Goal: Task Accomplishment & Management: Manage account settings

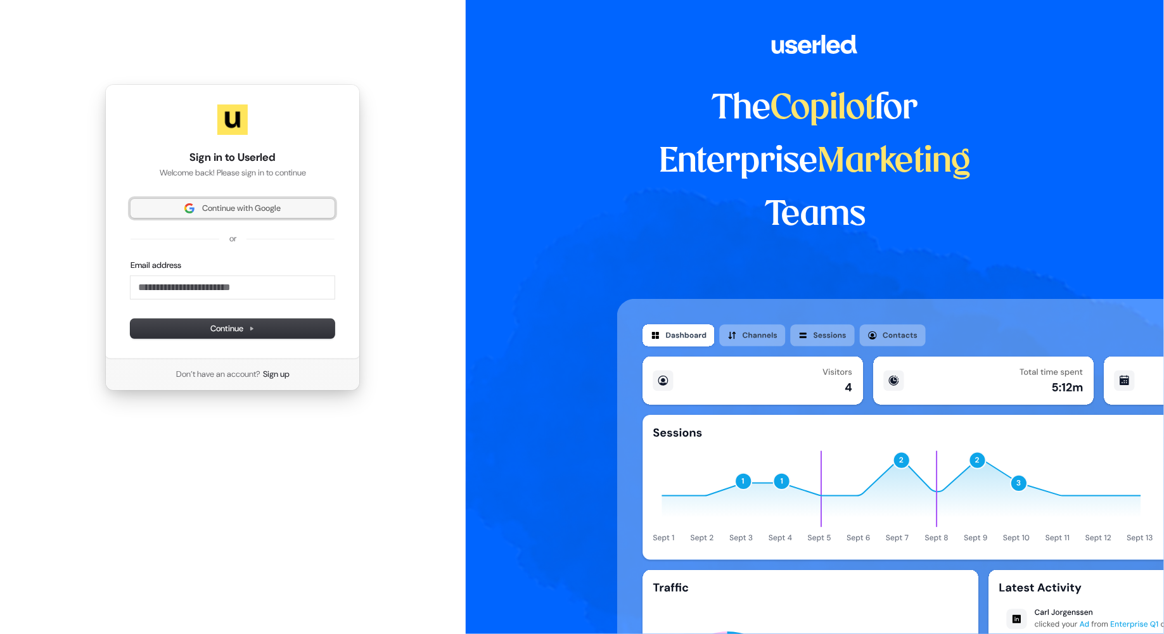
click at [309, 202] on button "Continue with Google" at bounding box center [233, 208] width 204 height 19
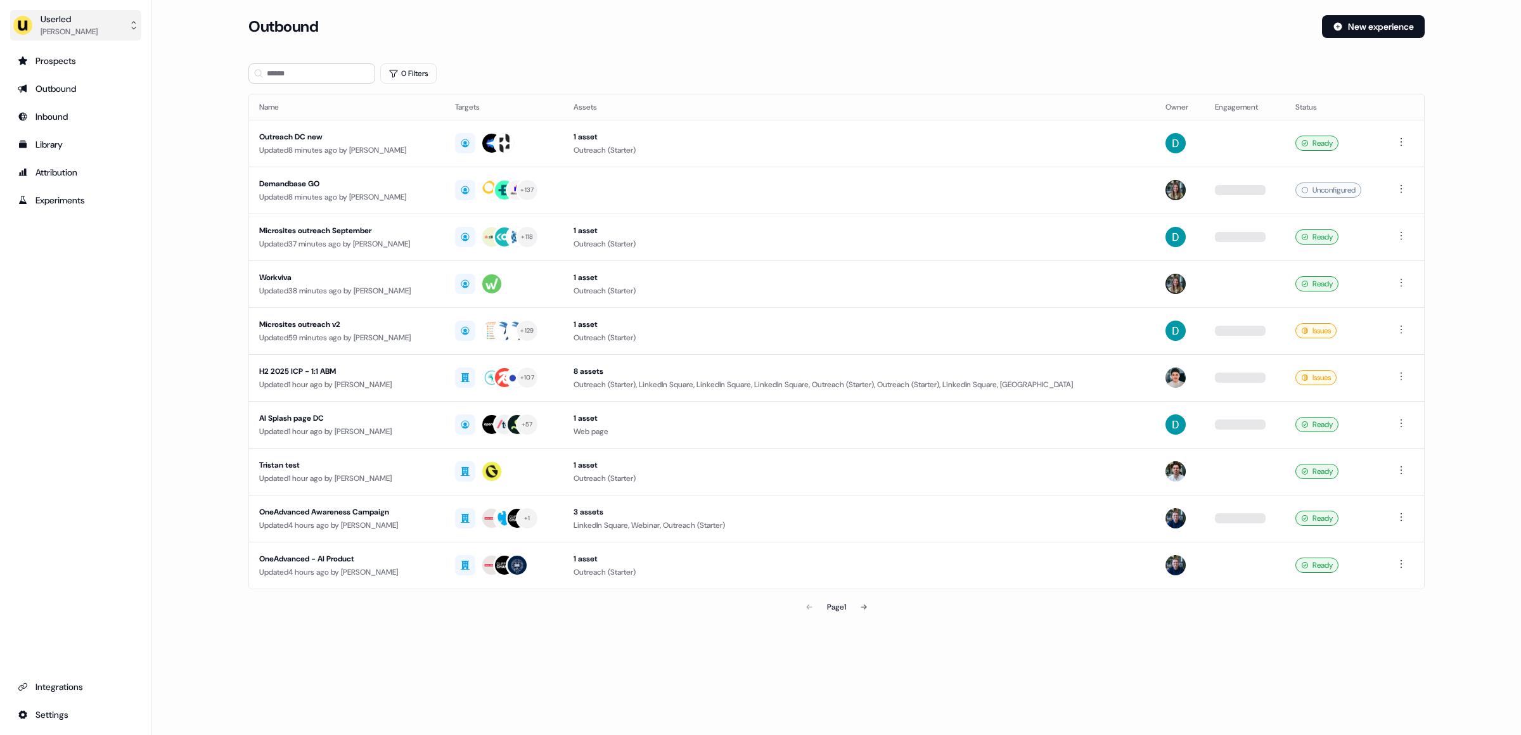
click at [80, 19] on div "Userled" at bounding box center [69, 19] width 57 height 13
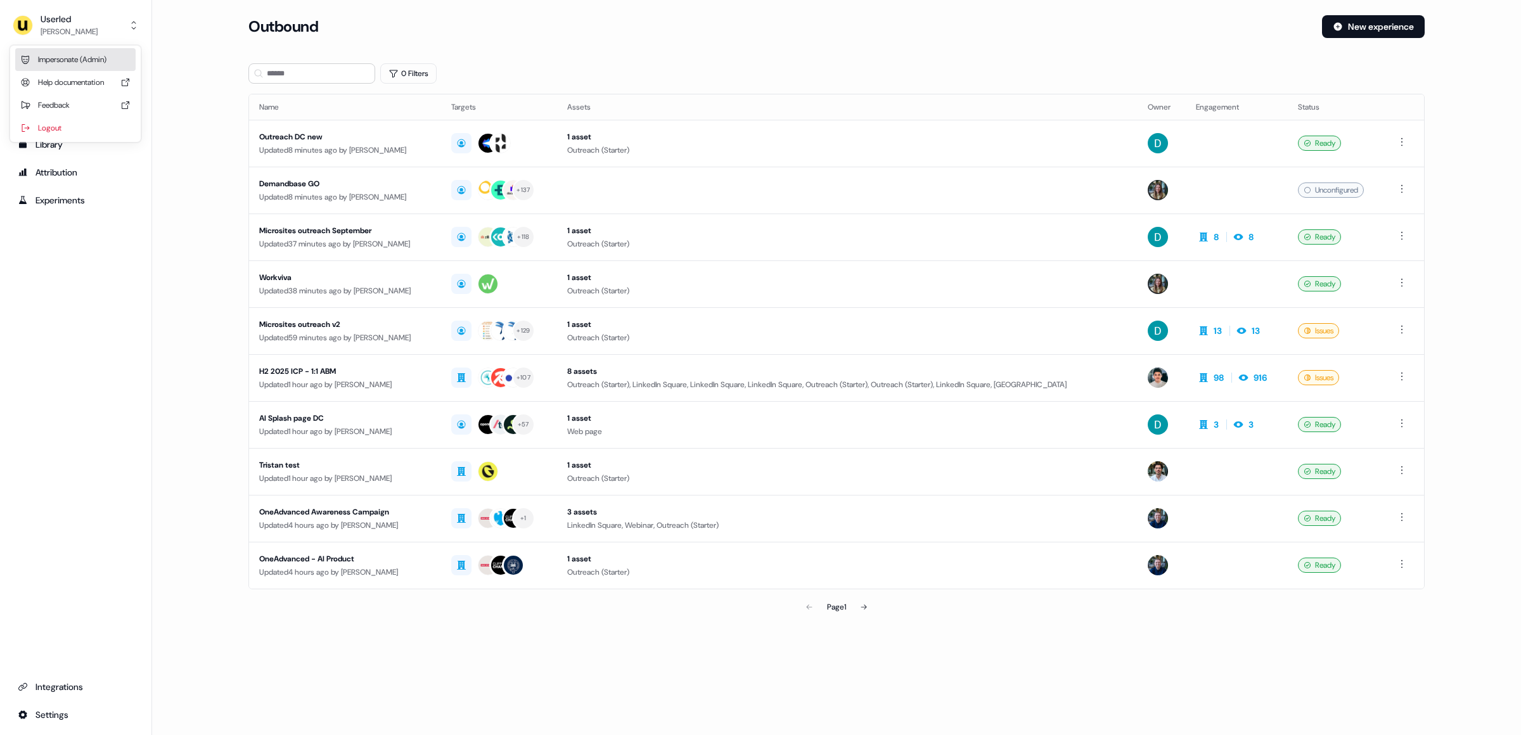
click at [63, 62] on div "Impersonate (Admin)" at bounding box center [75, 59] width 120 height 23
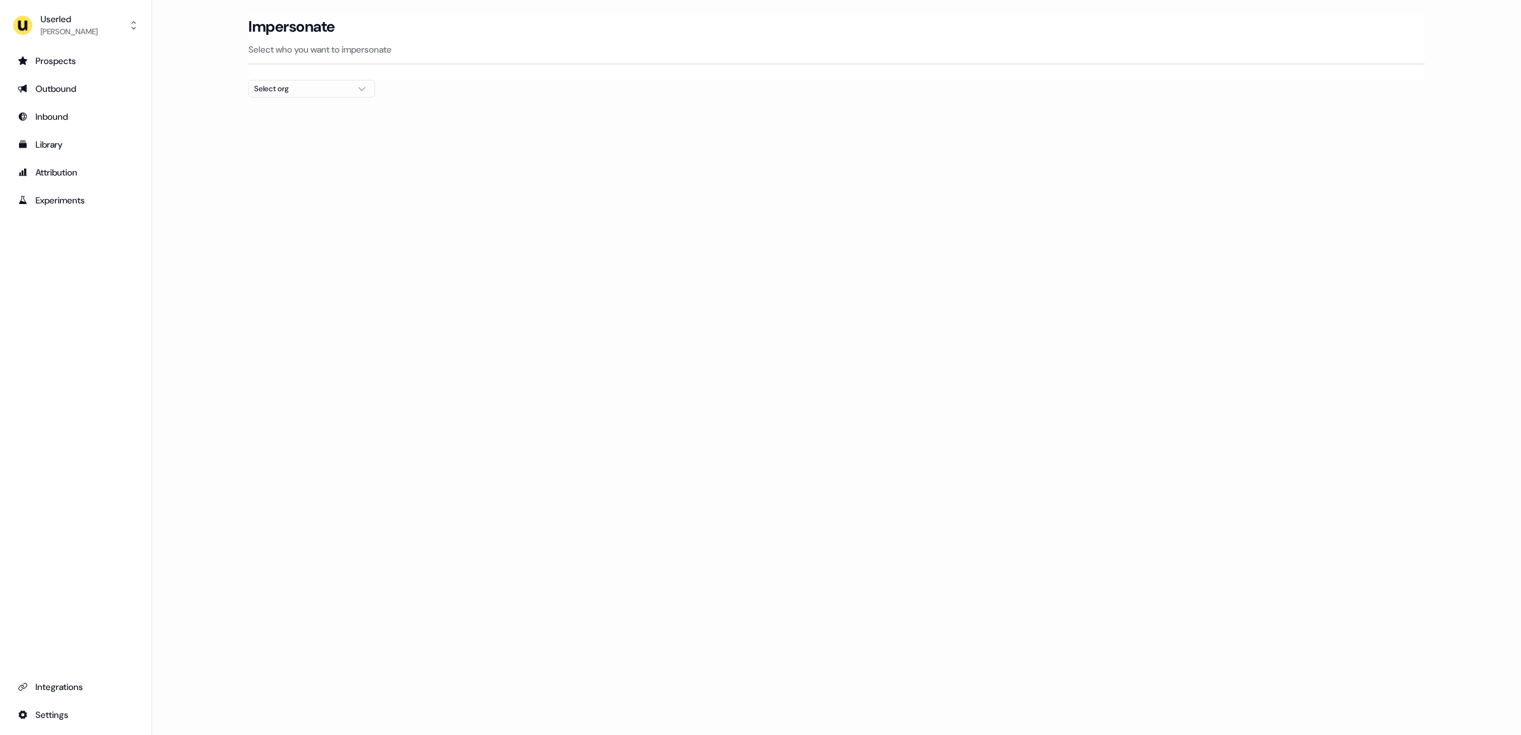
click at [290, 91] on div "Select org" at bounding box center [301, 88] width 95 height 13
type input "***"
click at [278, 138] on div "[PERSON_NAME] People" at bounding box center [312, 135] width 125 height 20
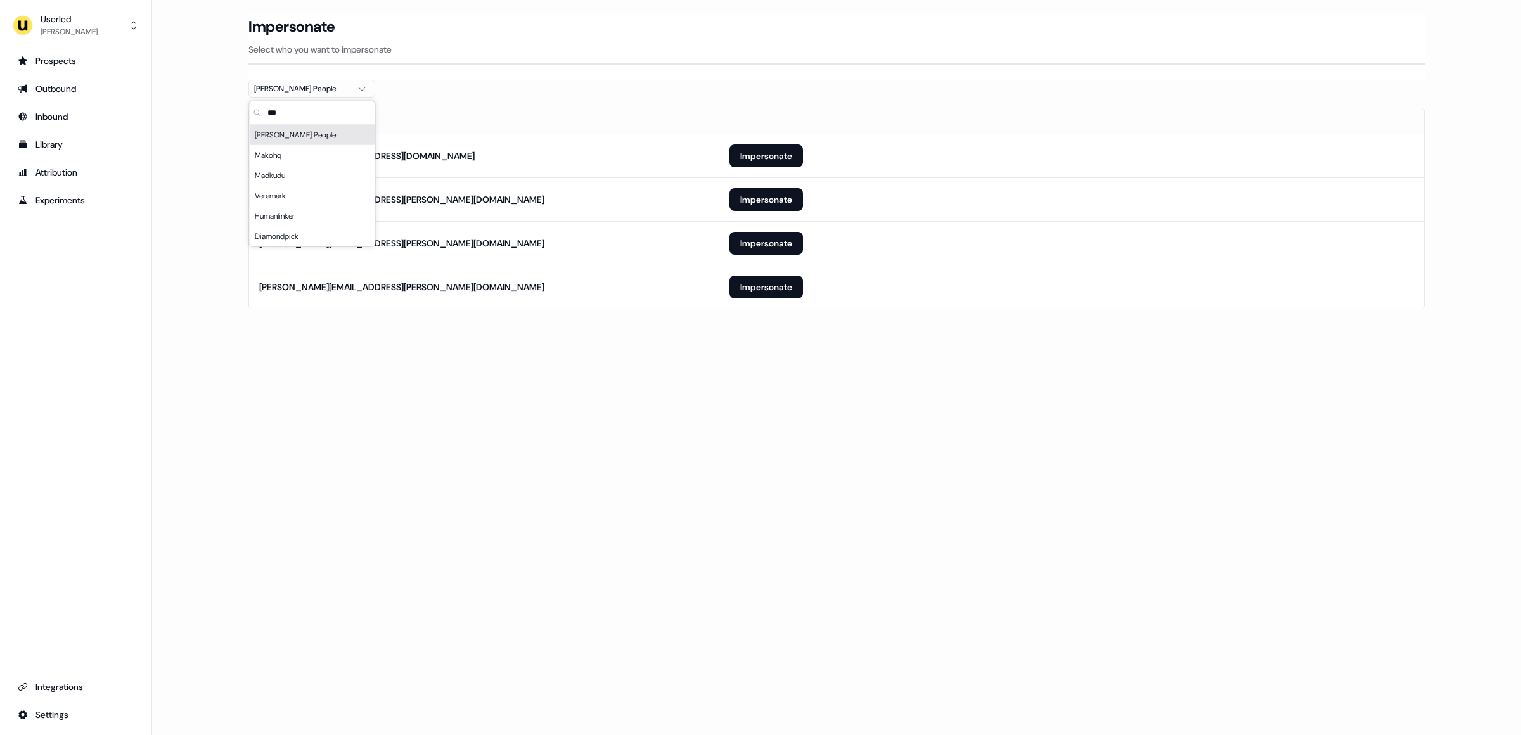
click at [312, 400] on div "Loading... Impersonate Select who you want to impersonate [PERSON_NAME] People …" at bounding box center [836, 367] width 1369 height 735
click at [767, 193] on button "Impersonate" at bounding box center [765, 199] width 73 height 23
